Goal: Information Seeking & Learning: Learn about a topic

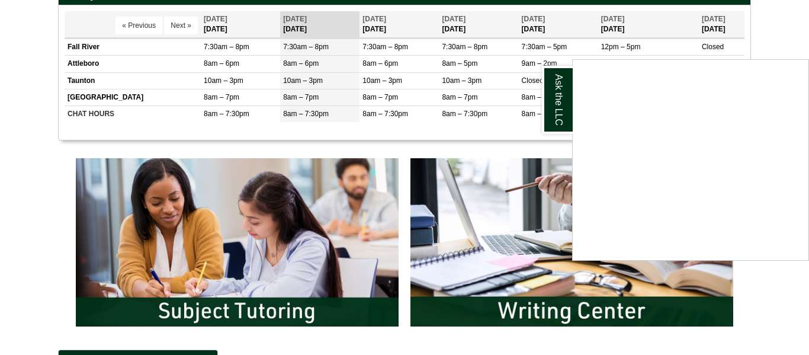
scroll to position [485, 0]
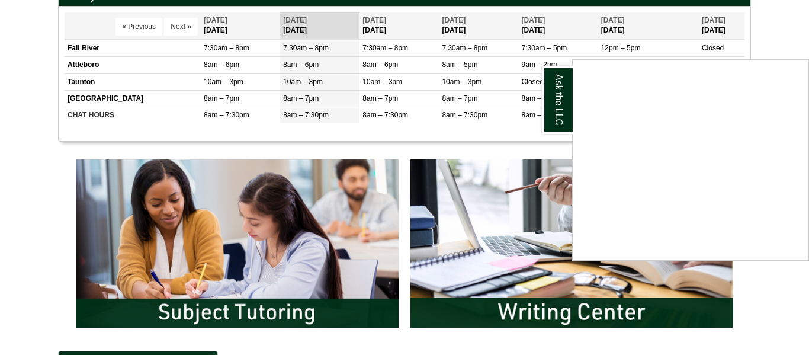
click at [791, 42] on div "Ask the LLC" at bounding box center [404, 177] width 809 height 355
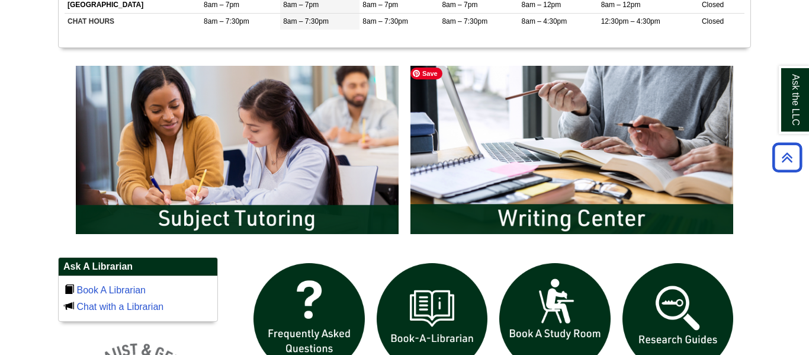
scroll to position [0, 0]
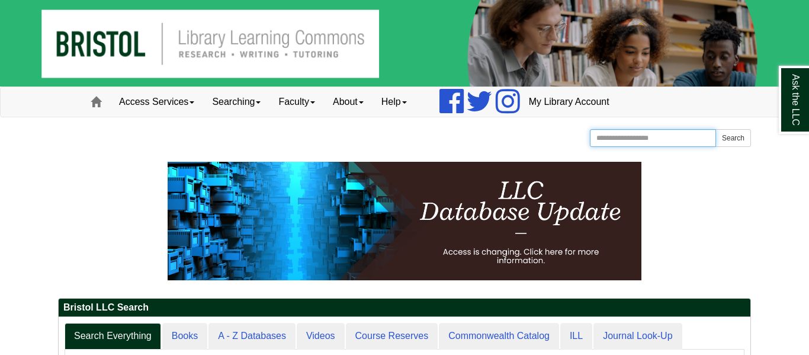
click at [629, 138] on input "Search the Website" at bounding box center [653, 138] width 126 height 18
type input "**********"
click at [716, 129] on button "Search" at bounding box center [734, 138] width 36 height 18
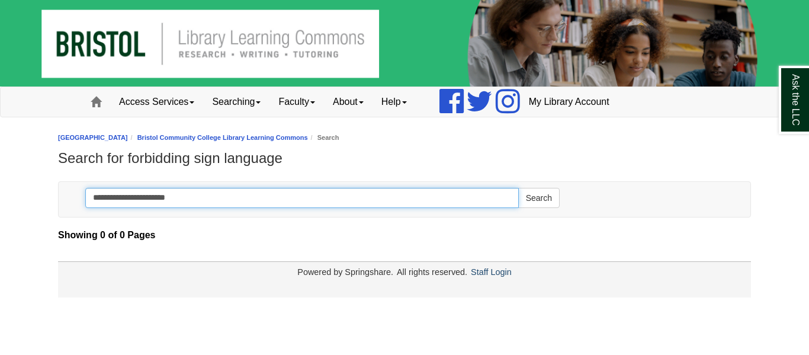
click at [230, 206] on input "**********" at bounding box center [302, 198] width 434 height 20
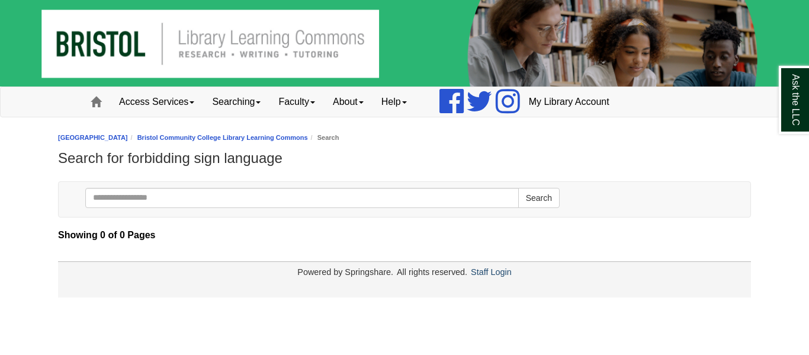
click at [0, 0] on div "Ask the LLC" at bounding box center [0, 0] width 0 height 0
click at [129, 40] on img at bounding box center [404, 43] width 809 height 86
click at [248, 47] on img at bounding box center [404, 43] width 809 height 86
click at [159, 107] on link "Access Services" at bounding box center [156, 102] width 93 height 30
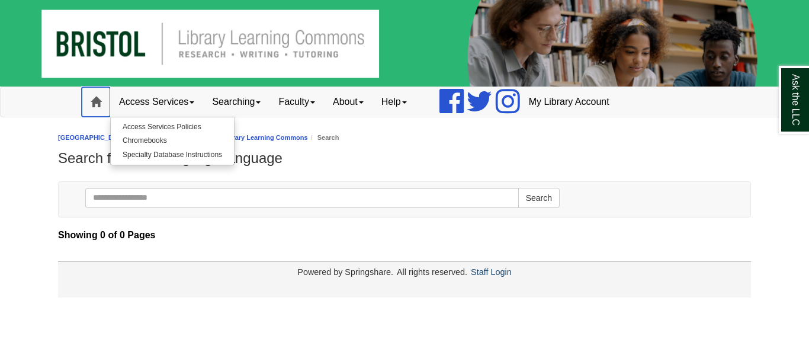
click at [96, 101] on span at bounding box center [96, 102] width 11 height 11
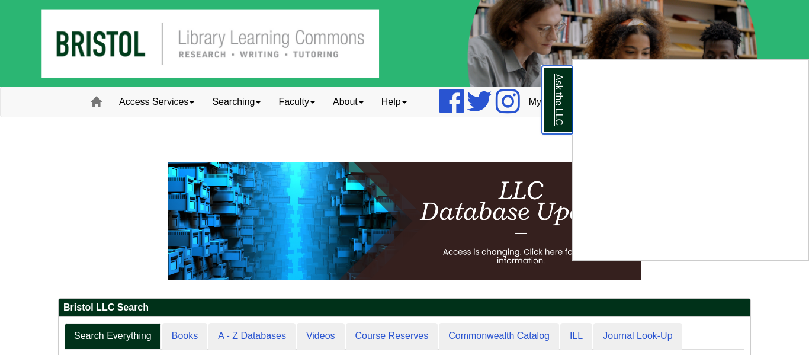
click at [561, 124] on link "Ask the LLC" at bounding box center [557, 100] width 31 height 68
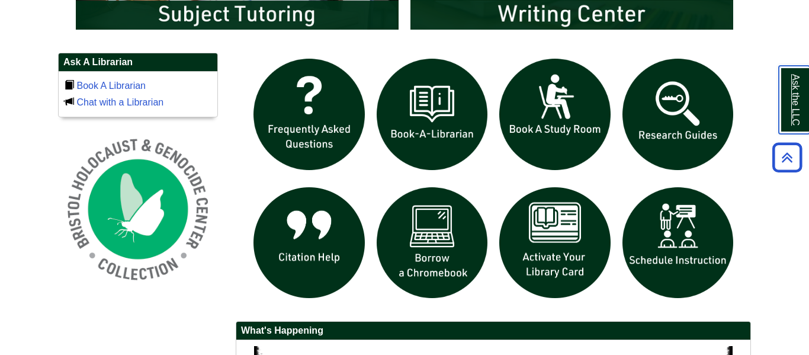
scroll to position [784, 0]
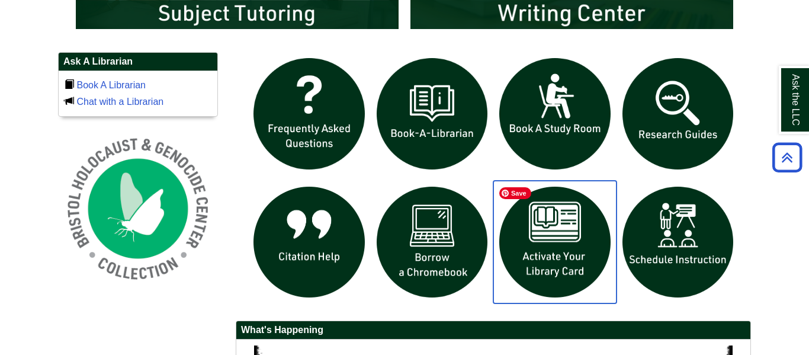
click at [520, 264] on img "slideshow" at bounding box center [554, 242] width 123 height 123
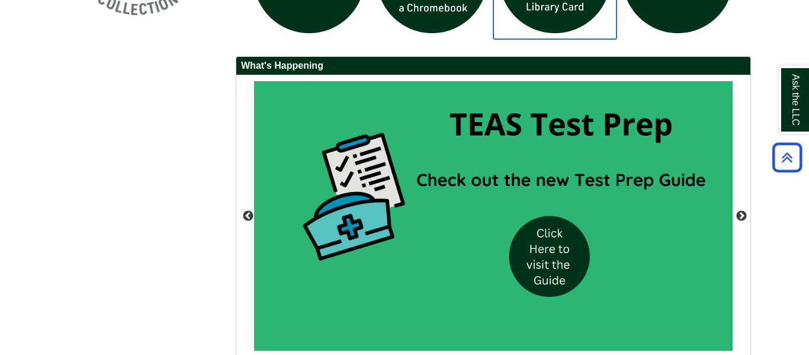
scroll to position [1047, 0]
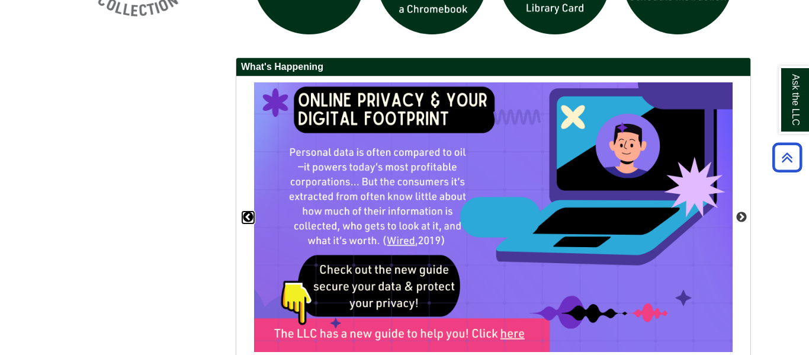
click at [251, 219] on button "Previous" at bounding box center [248, 217] width 12 height 12
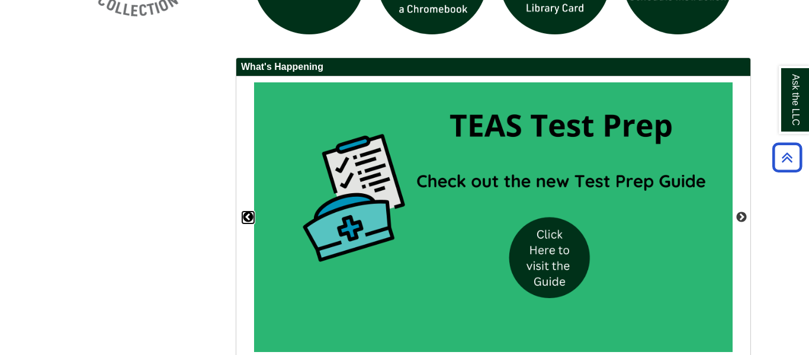
click at [251, 219] on button "Previous" at bounding box center [248, 217] width 12 height 12
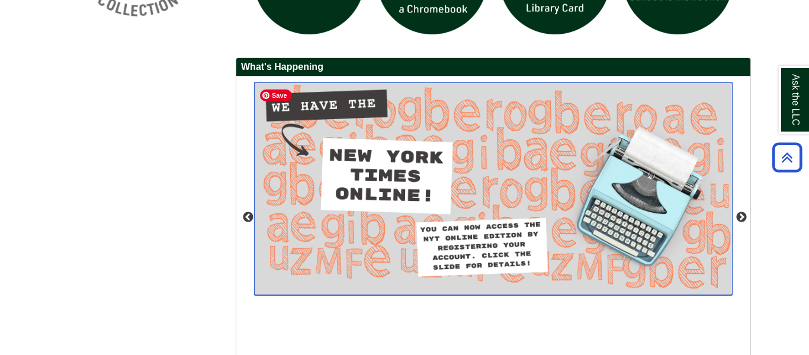
click at [419, 202] on img "slideshow" at bounding box center [493, 188] width 479 height 213
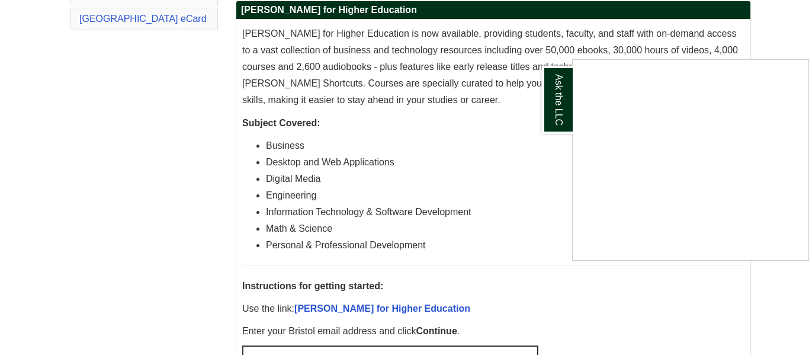
scroll to position [320, 0]
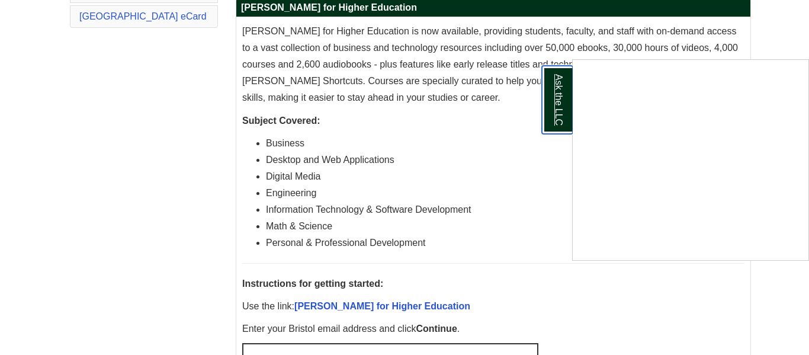
click at [559, 102] on link "Ask the LLC" at bounding box center [557, 100] width 31 height 68
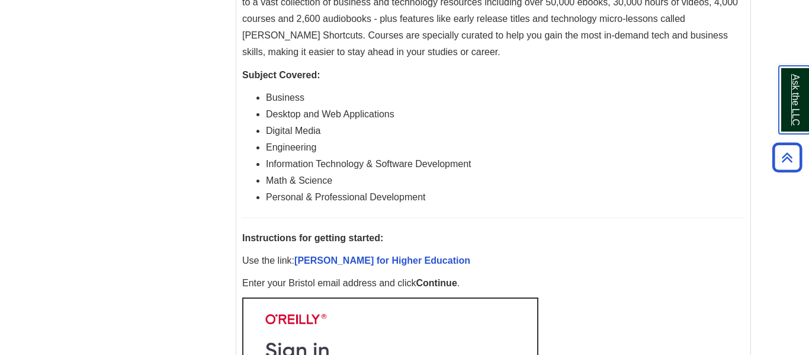
scroll to position [0, 0]
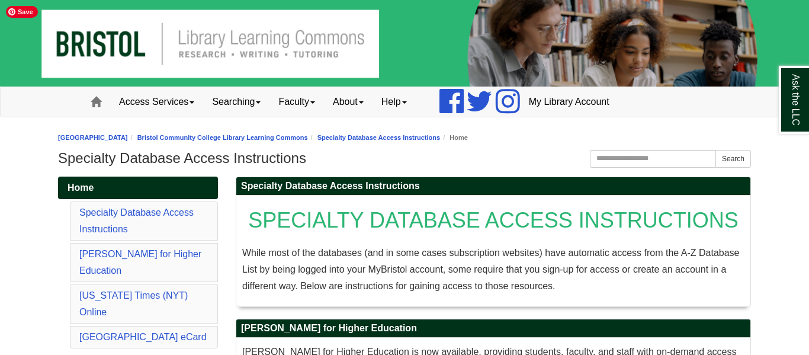
click at [178, 59] on img at bounding box center [404, 43] width 809 height 86
click at [134, 50] on img at bounding box center [404, 43] width 809 height 86
click at [89, 107] on link "Home" at bounding box center [96, 102] width 28 height 30
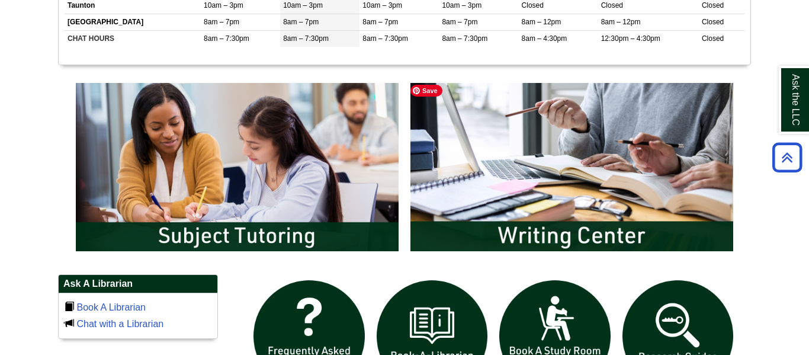
scroll to position [491, 0]
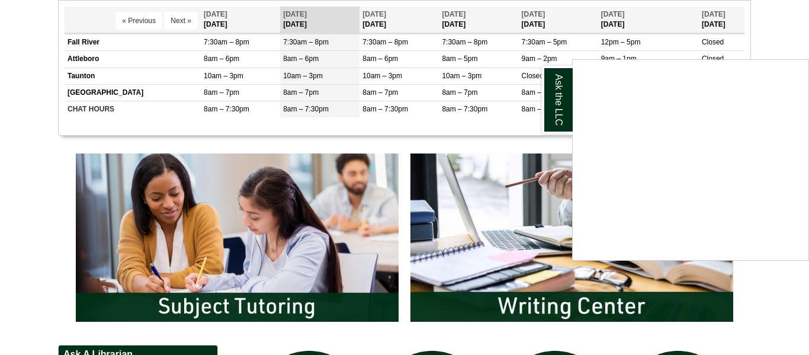
click at [491, 213] on div "Ask the LLC" at bounding box center [404, 177] width 809 height 355
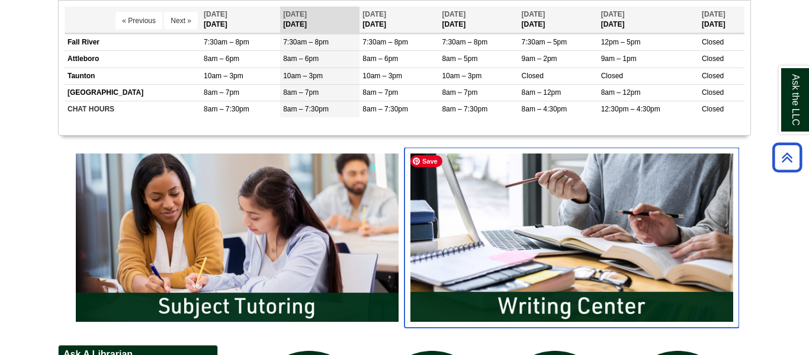
click at [507, 208] on img "slideshow" at bounding box center [572, 238] width 335 height 180
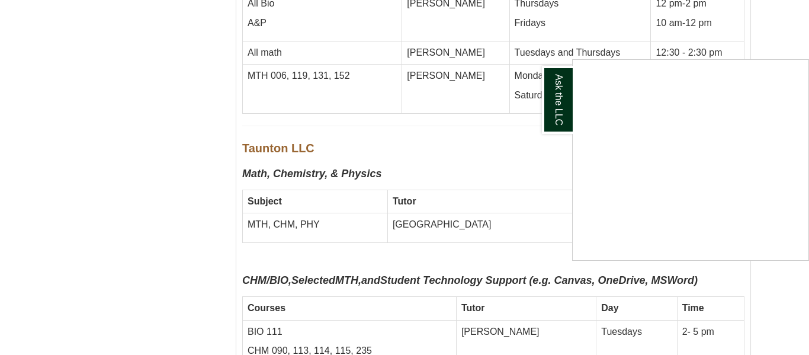
scroll to position [4712, 0]
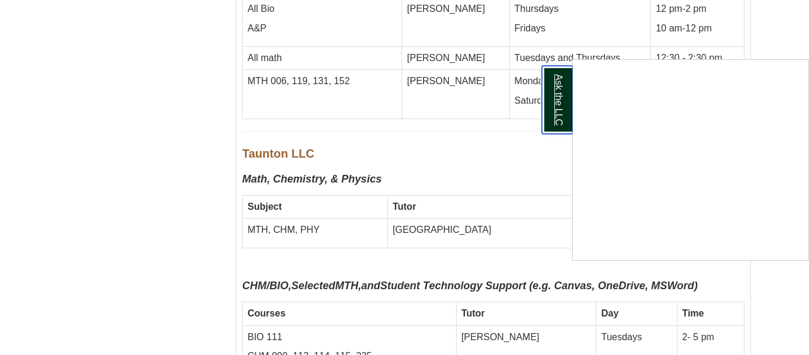
click at [560, 115] on link "Ask the LLC" at bounding box center [557, 100] width 31 height 68
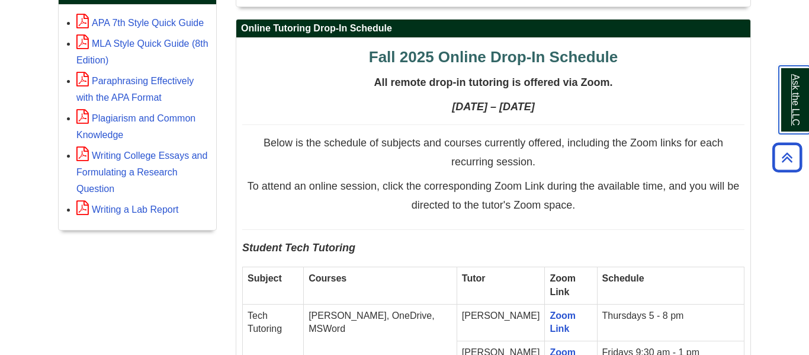
scroll to position [530, 0]
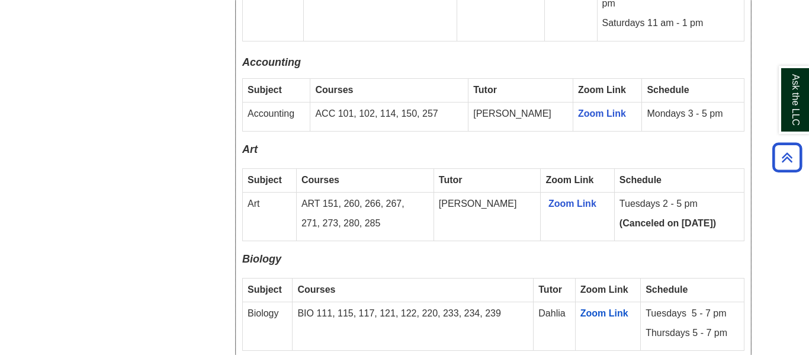
click at [354, 253] on p "Biology" at bounding box center [493, 262] width 502 height 19
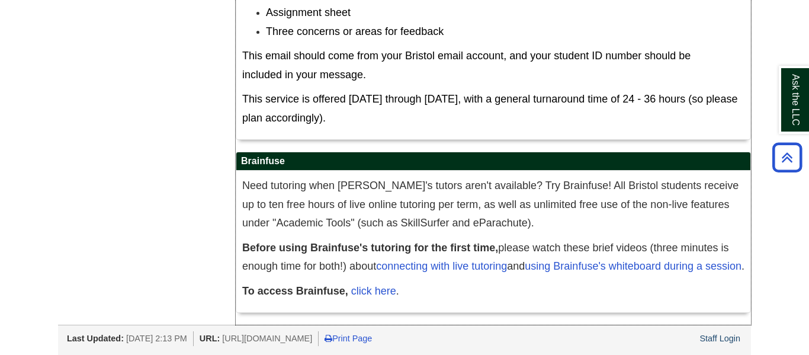
scroll to position [6941, 0]
click at [667, 110] on div "The Writing Center also offers emailed reviews of completed or partial drafts. …" at bounding box center [493, 38] width 502 height 192
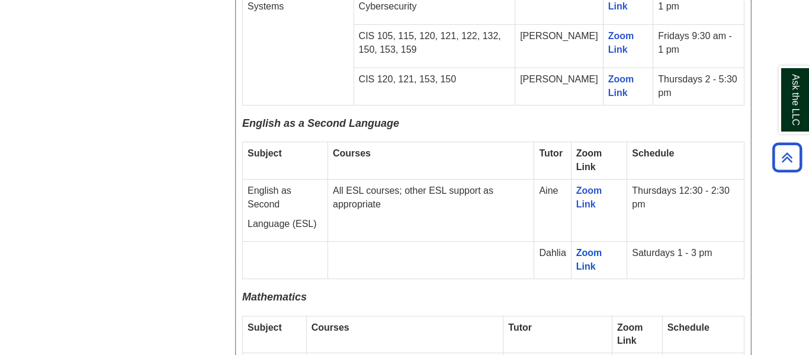
scroll to position [0, 0]
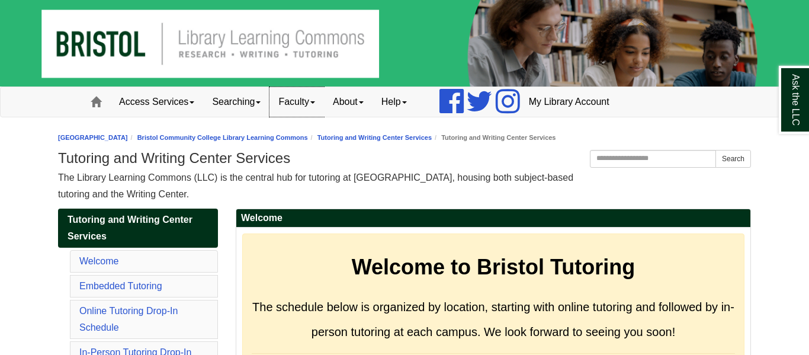
click at [307, 106] on link "Faculty" at bounding box center [297, 102] width 54 height 30
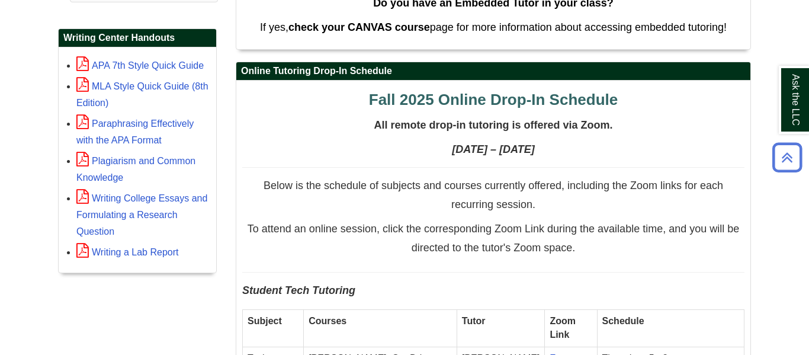
scroll to position [489, 0]
